Goal: Answer question/provide support: Share knowledge or assist other users

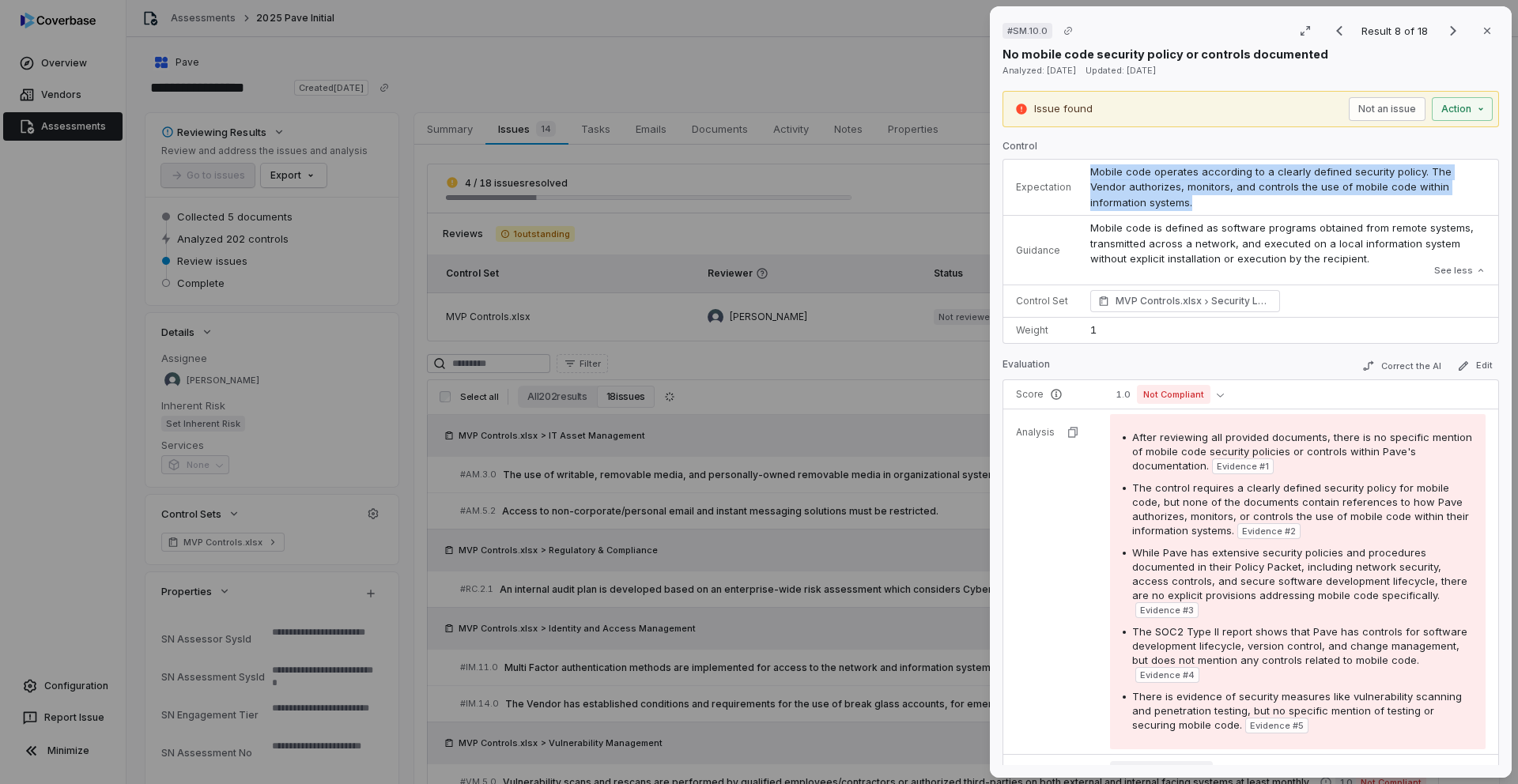
scroll to position [431, 0]
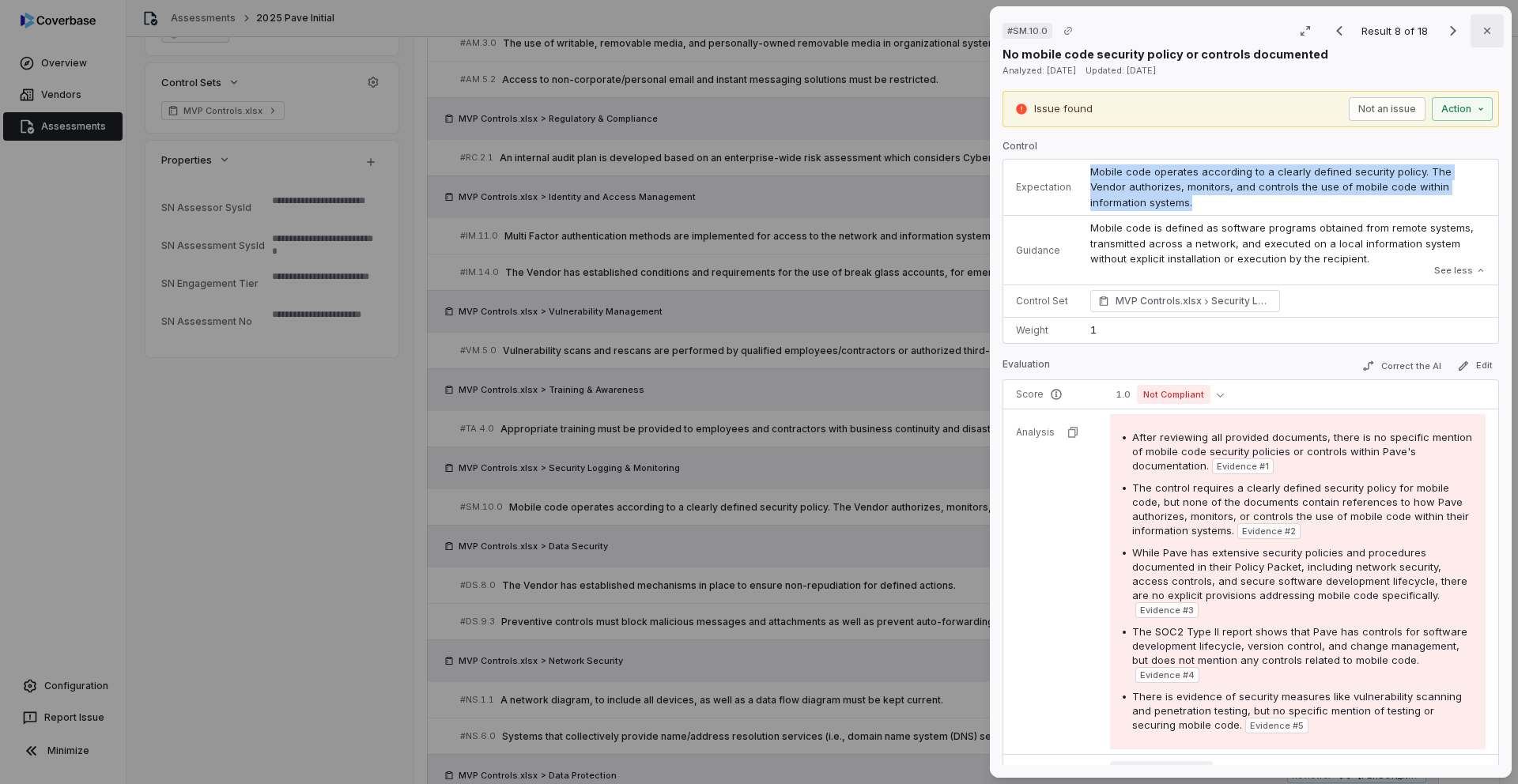
click at [1492, 29] on icon "button" at bounding box center [1487, 31] width 13 height 13
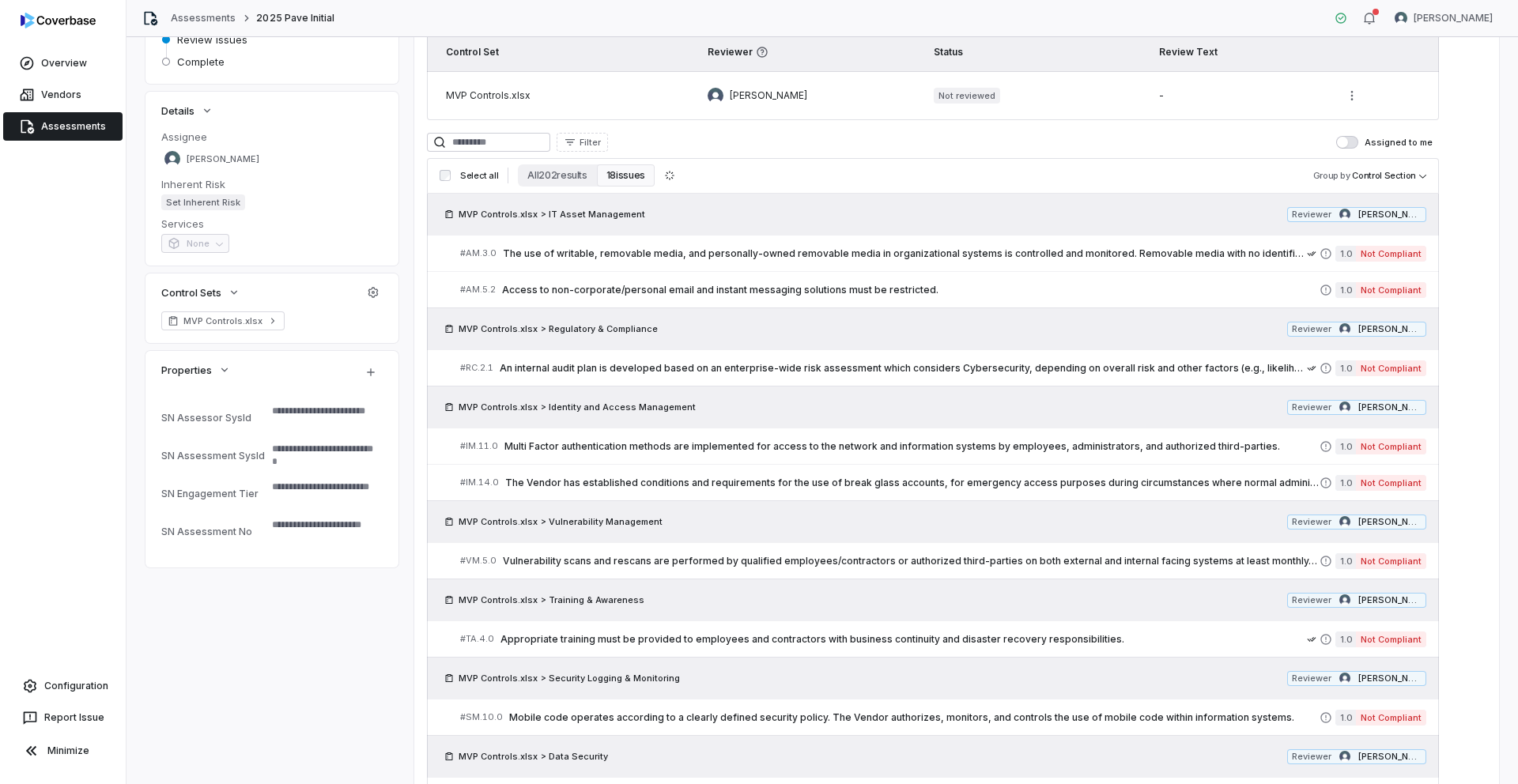
scroll to position [222, 0]
click at [867, 478] on span "The Vendor has established conditions and requirements for the use of break gla…" at bounding box center [912, 483] width 815 height 13
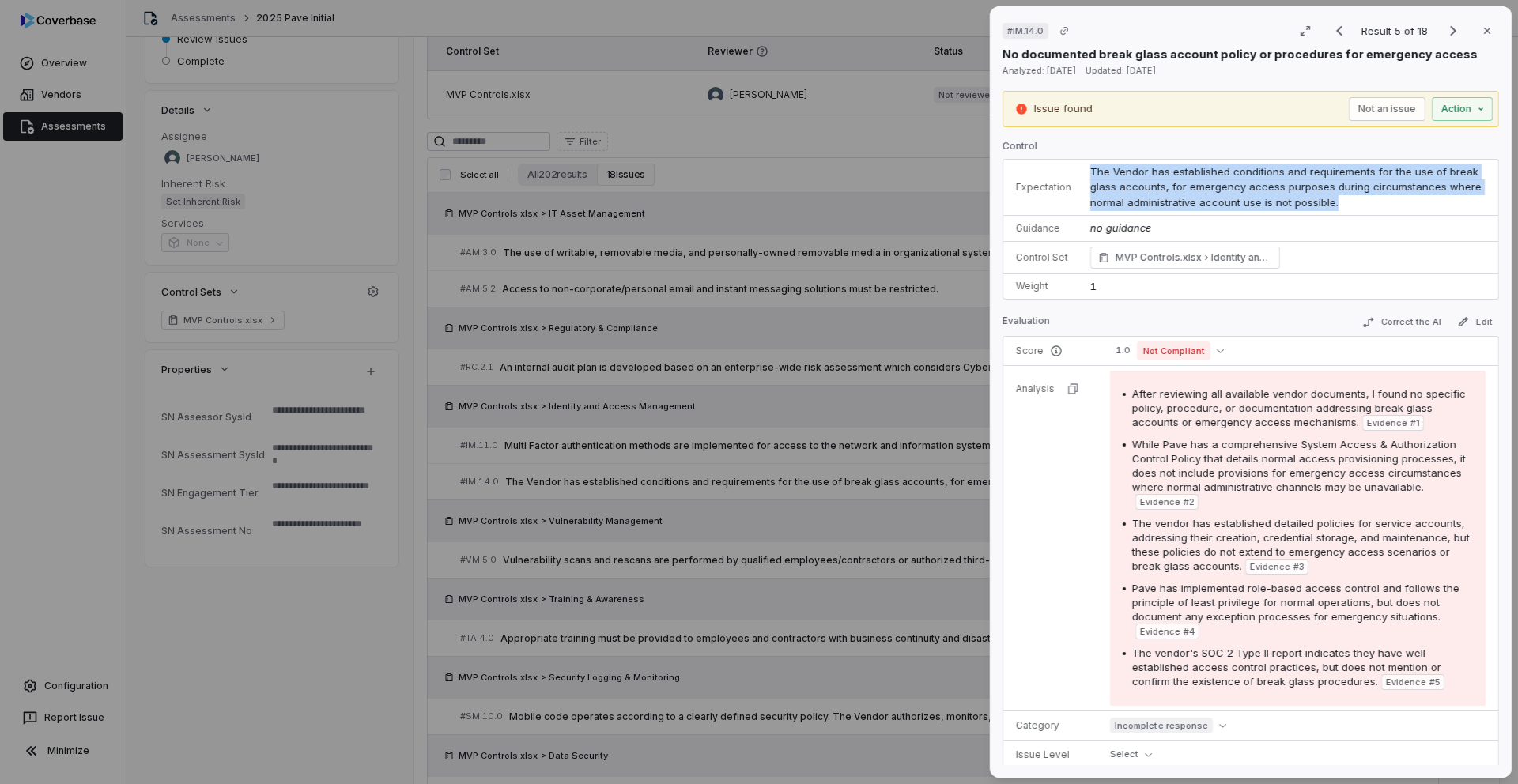
drag, startPoint x: 1339, startPoint y: 205, endPoint x: 1091, endPoint y: 169, distance: 250.6
click at [1091, 169] on td "The Vendor has established conditions and requirements for the use of break gla…" at bounding box center [1289, 187] width 417 height 56
copy span "The Vendor has established conditions and requirements for the use of break gla…"
click at [1487, 33] on icon "button" at bounding box center [1487, 31] width 13 height 13
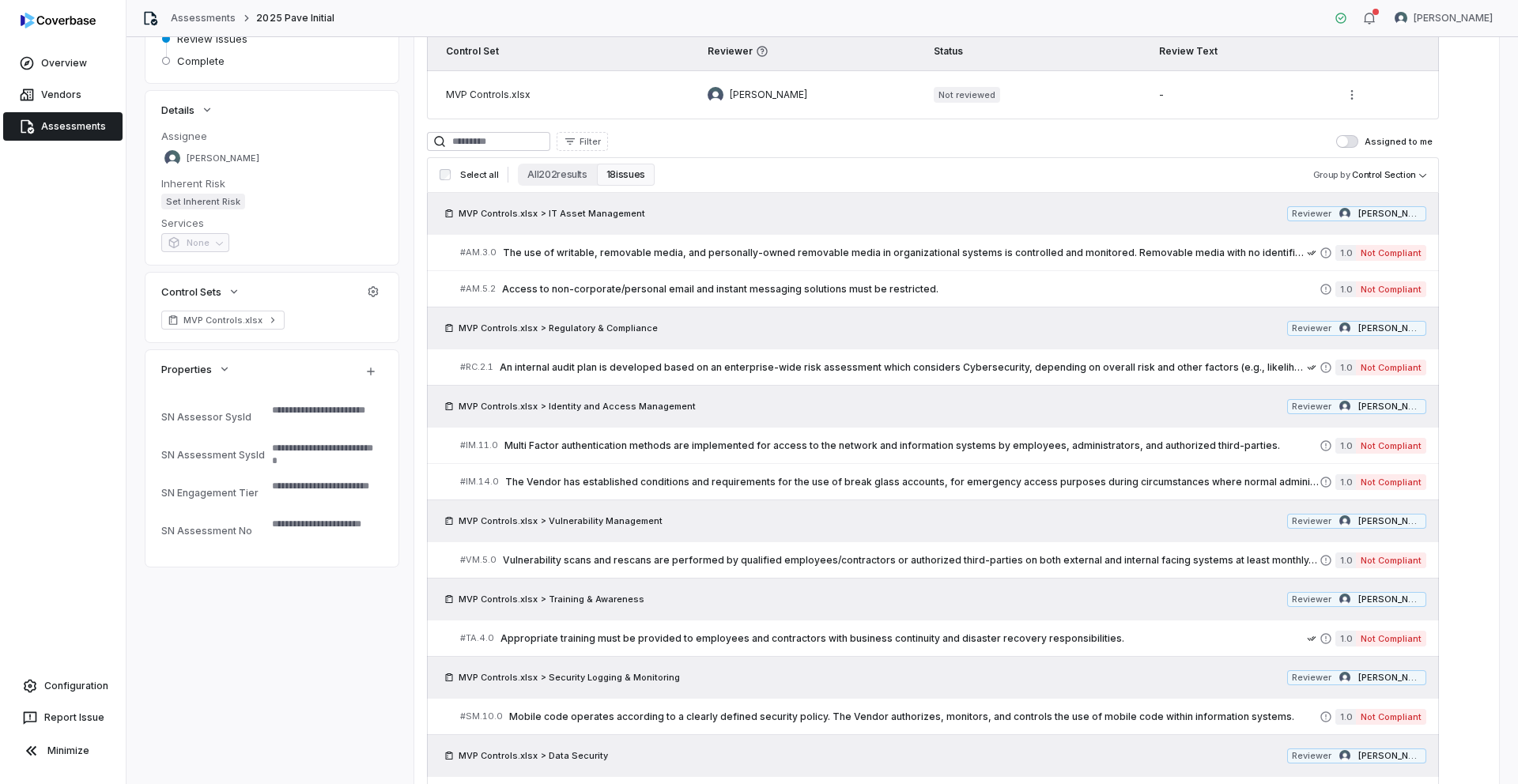
type textarea "*"
